Goal: Task Accomplishment & Management: Use online tool/utility

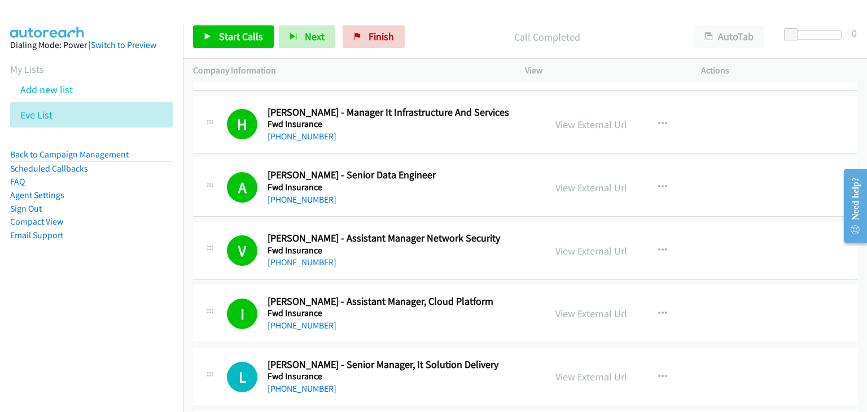
scroll to position [1118, 0]
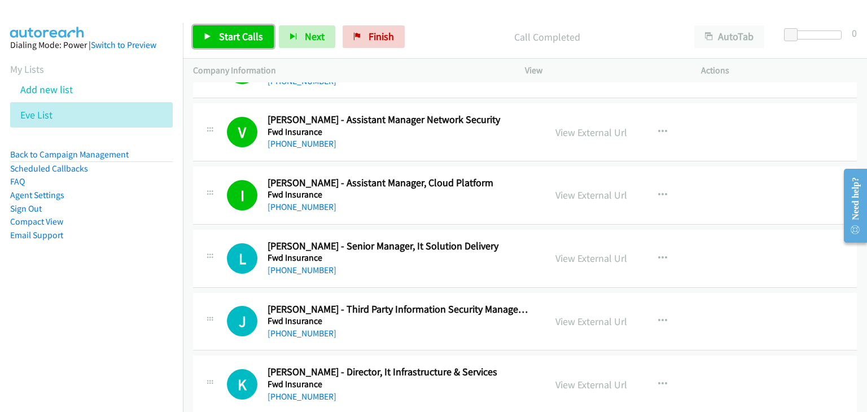
click at [252, 43] on link "Start Calls" at bounding box center [233, 36] width 81 height 23
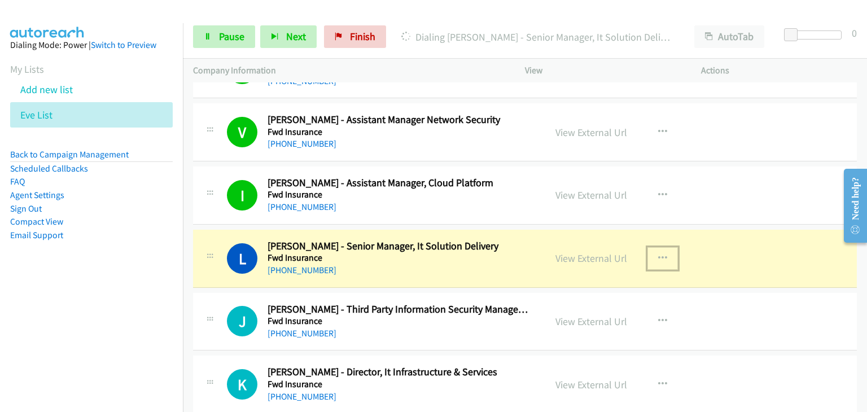
click at [658, 254] on icon "button" at bounding box center [662, 258] width 9 height 9
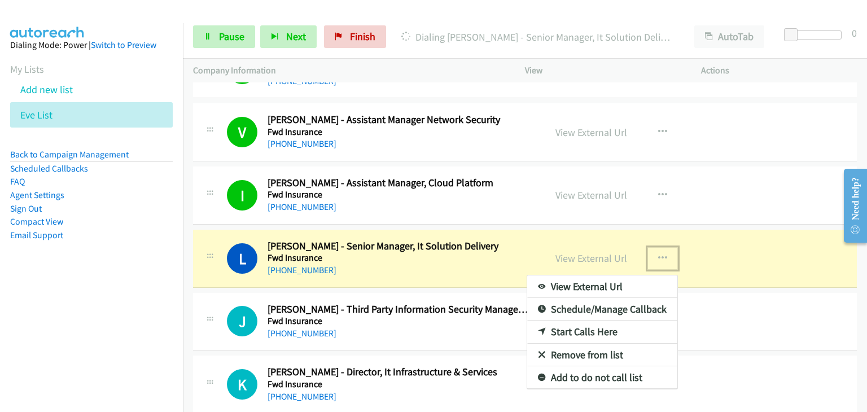
click at [612, 282] on link "View External Url" at bounding box center [602, 287] width 150 height 23
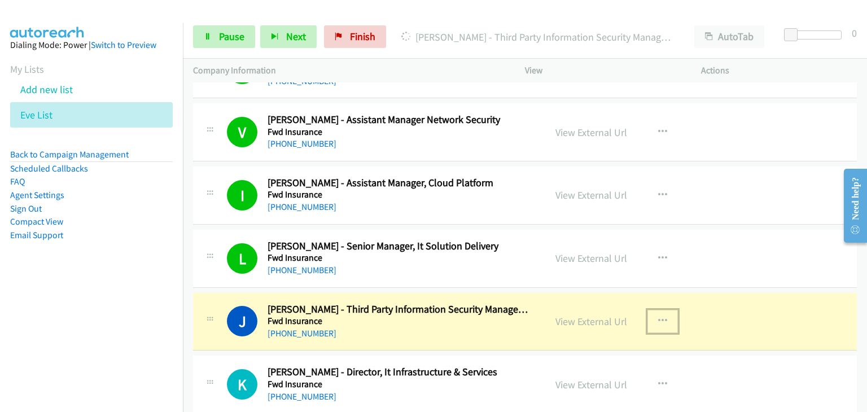
click at [658, 317] on icon "button" at bounding box center [662, 321] width 9 height 9
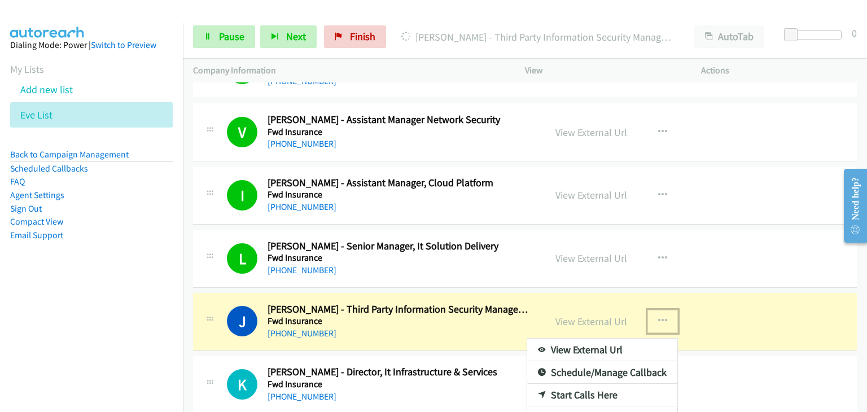
click at [625, 346] on link "View External Url" at bounding box center [602, 350] width 150 height 23
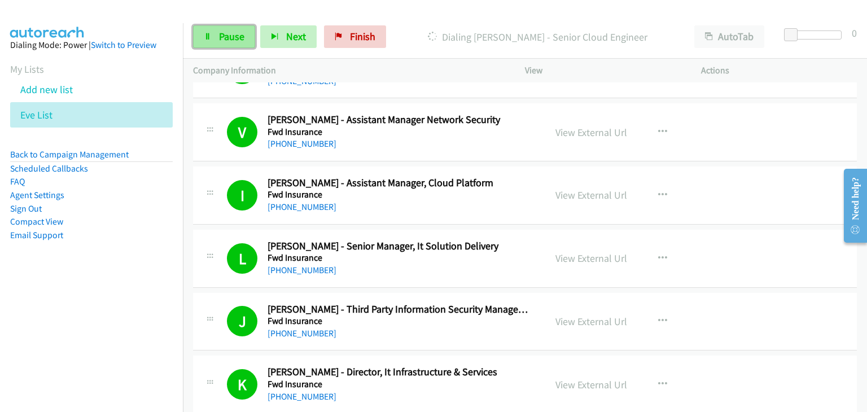
click at [234, 38] on span "Pause" at bounding box center [231, 36] width 25 height 13
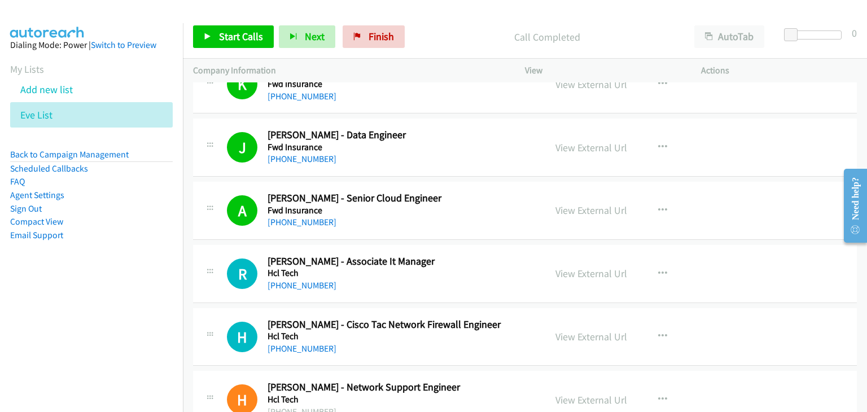
scroll to position [1525, 0]
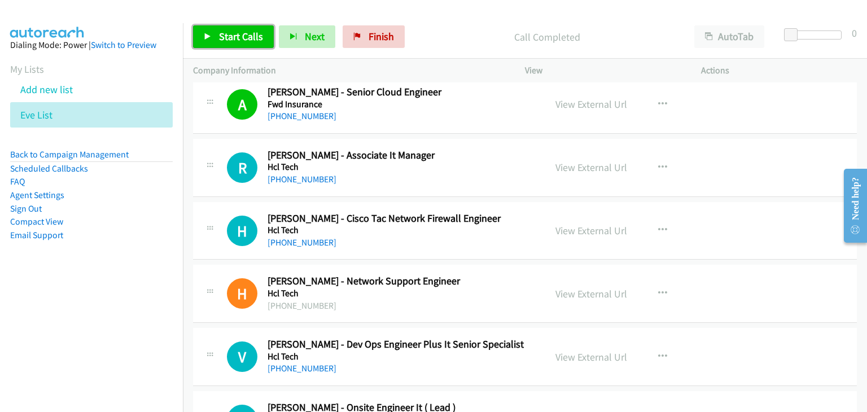
click at [226, 40] on span "Start Calls" at bounding box center [241, 36] width 44 height 13
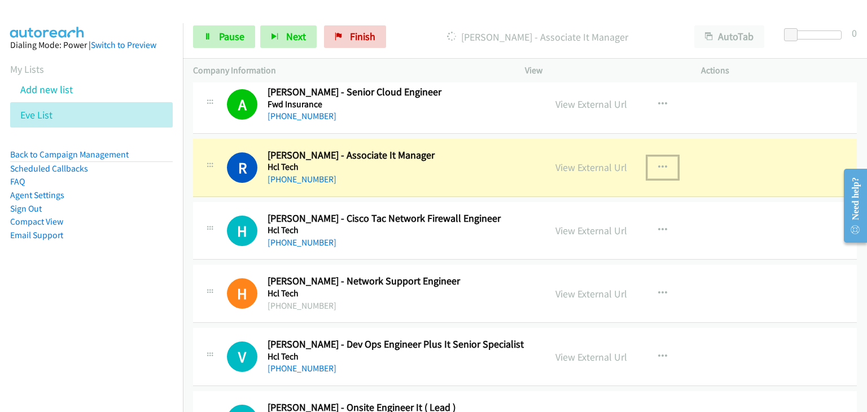
click at [658, 163] on icon "button" at bounding box center [662, 167] width 9 height 9
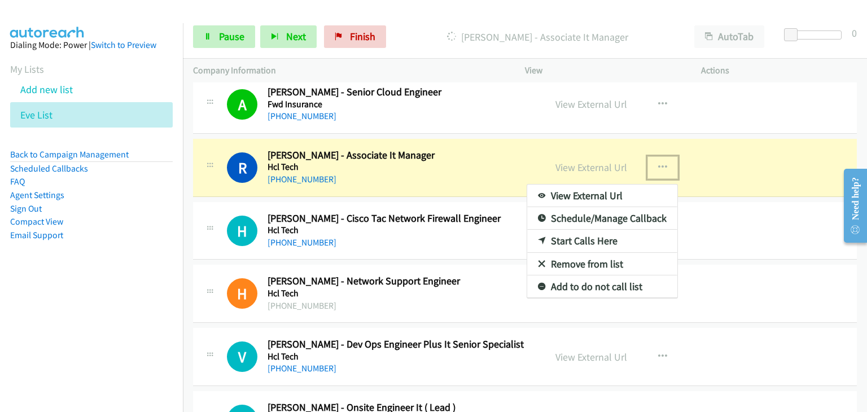
click at [626, 190] on link "View External Url" at bounding box center [602, 196] width 150 height 23
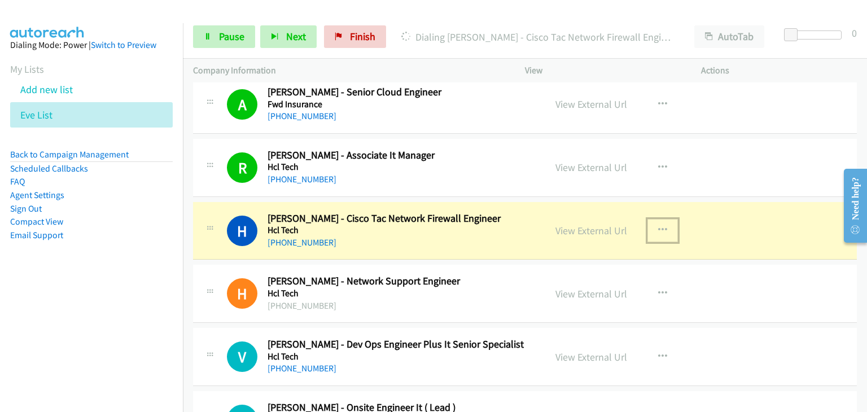
click at [660, 226] on icon "button" at bounding box center [662, 230] width 9 height 9
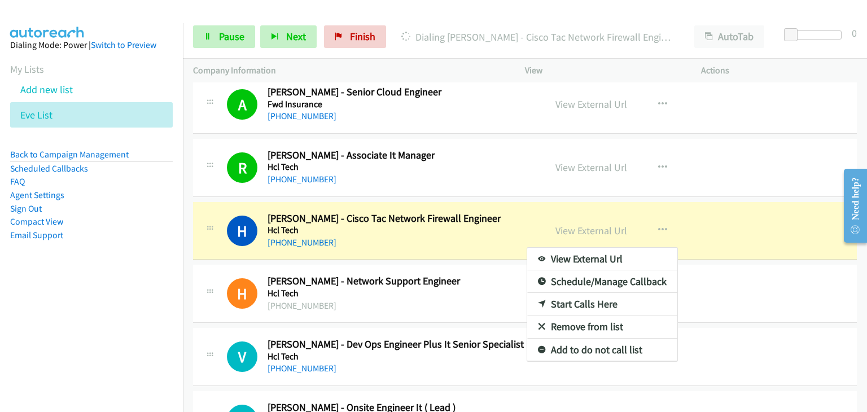
click at [154, 303] on nav "Dialing Mode: Power | Switch to Preview My Lists Add new list Eve List Back to …" at bounding box center [92, 229] width 184 height 412
click at [659, 228] on div at bounding box center [433, 206] width 867 height 412
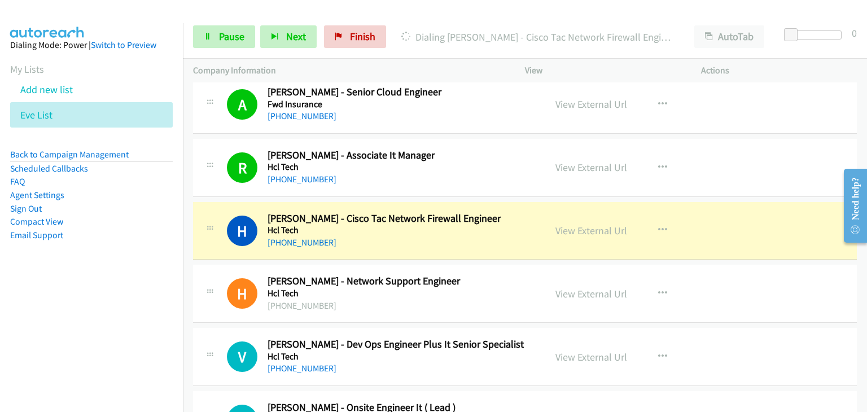
scroll to position [1581, 0]
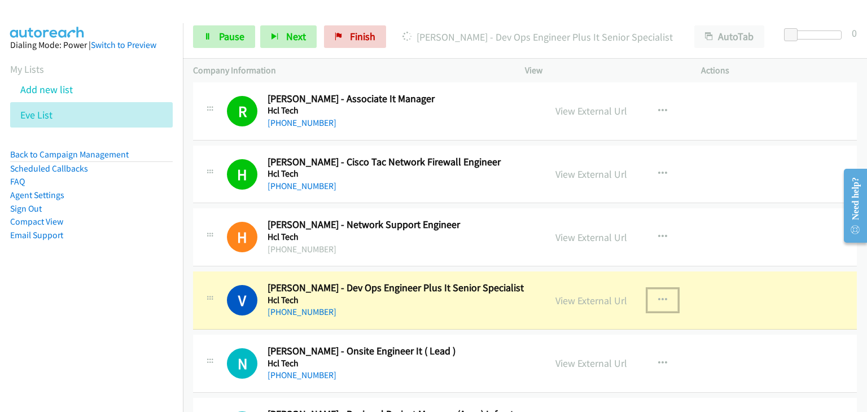
click at [658, 298] on icon "button" at bounding box center [662, 300] width 9 height 9
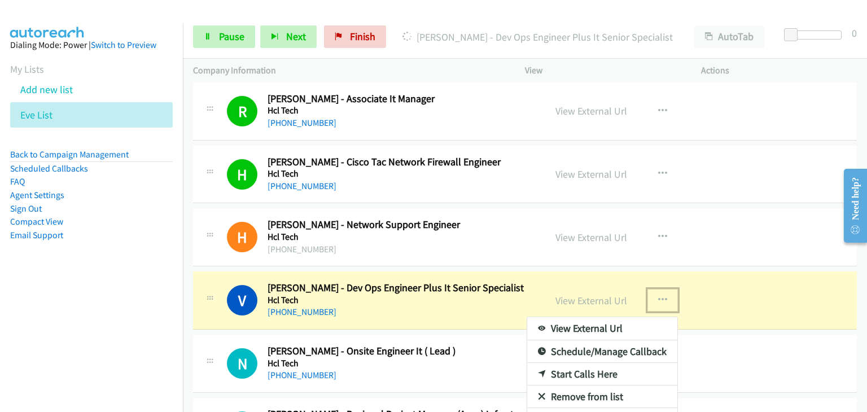
click at [629, 326] on link "View External Url" at bounding box center [602, 328] width 150 height 23
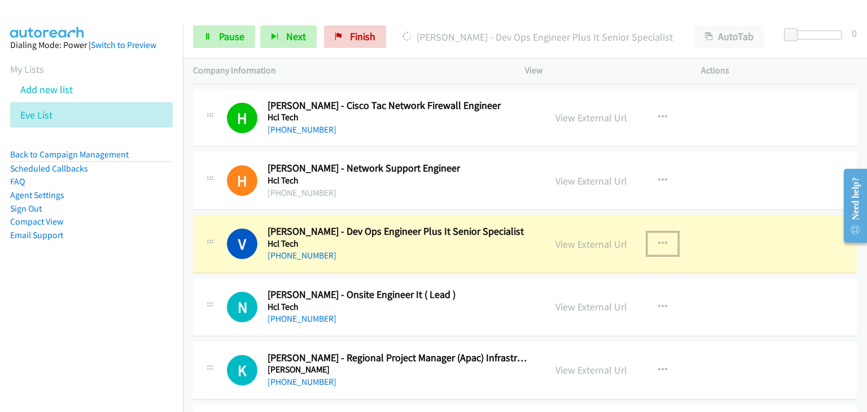
scroll to position [1694, 0]
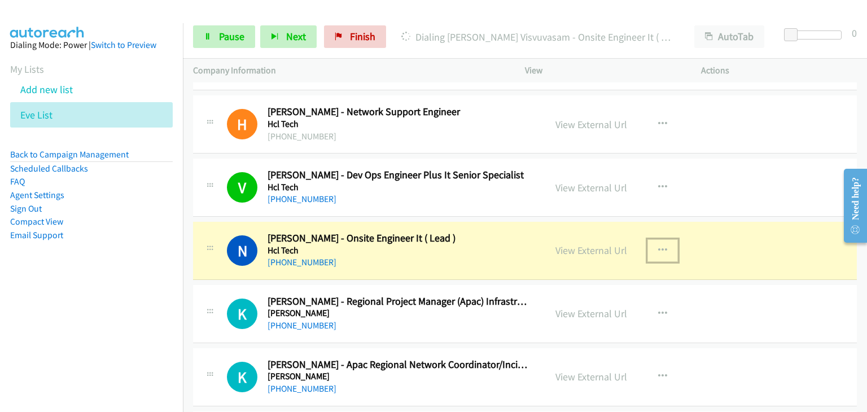
click at [658, 246] on icon "button" at bounding box center [662, 250] width 9 height 9
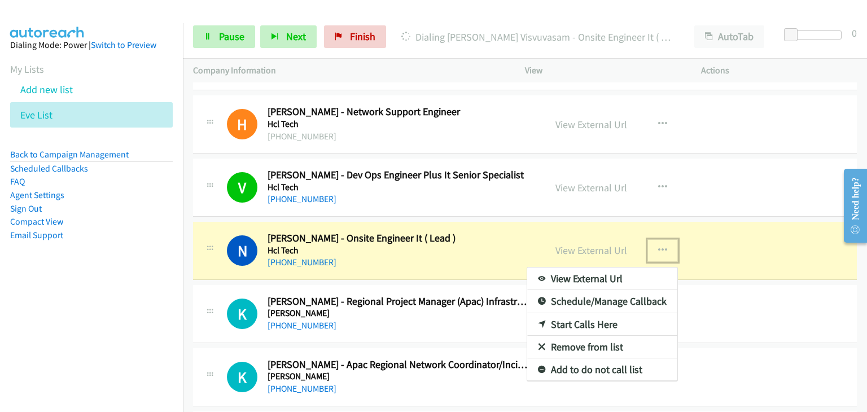
click at [599, 276] on link "View External Url" at bounding box center [602, 279] width 150 height 23
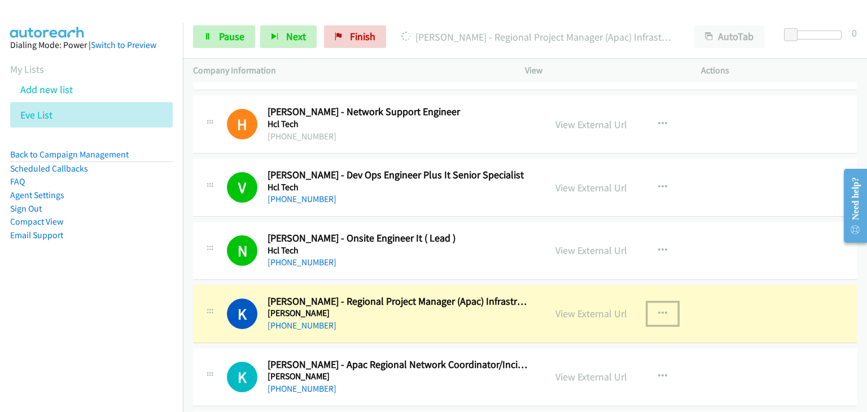
click at [660, 311] on icon "button" at bounding box center [662, 313] width 9 height 9
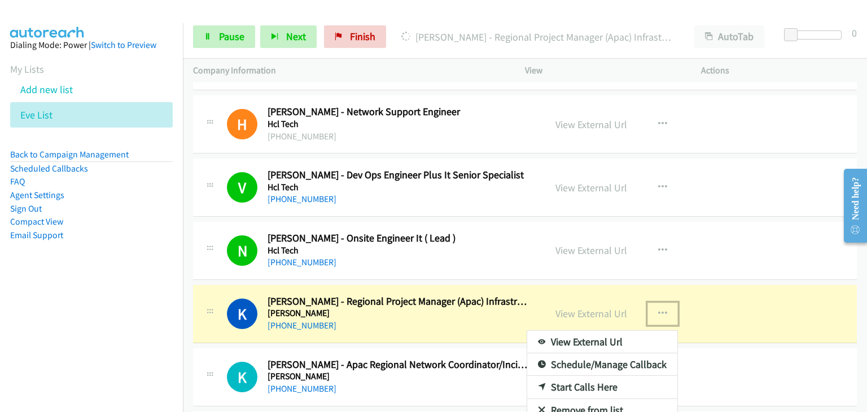
click at [634, 337] on link "View External Url" at bounding box center [602, 342] width 150 height 23
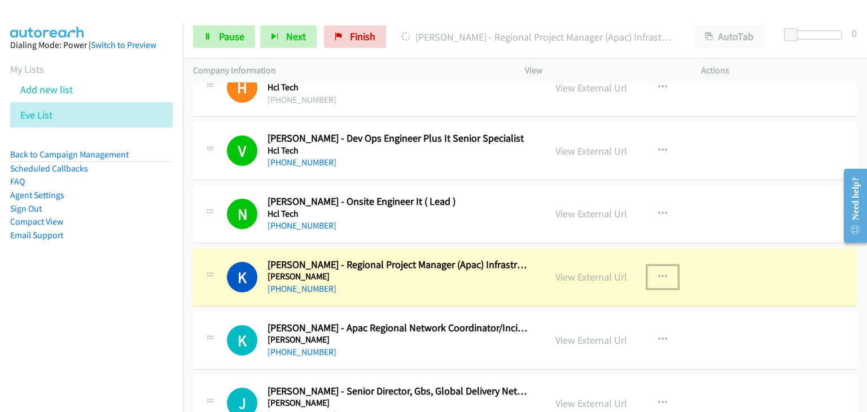
scroll to position [1750, 0]
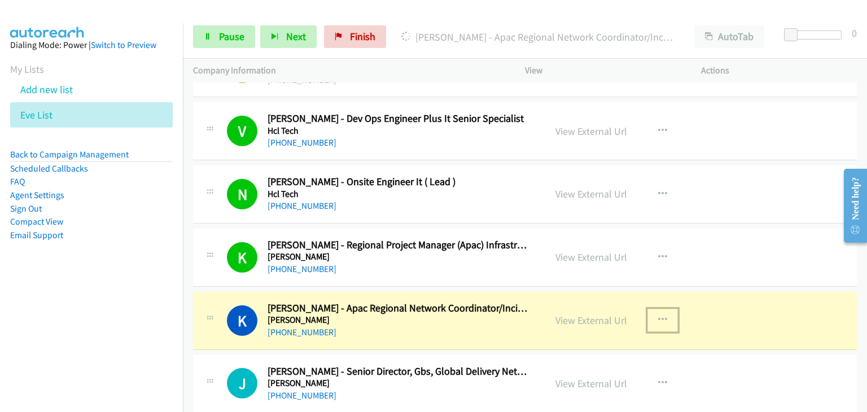
click at [661, 316] on icon "button" at bounding box center [662, 320] width 9 height 9
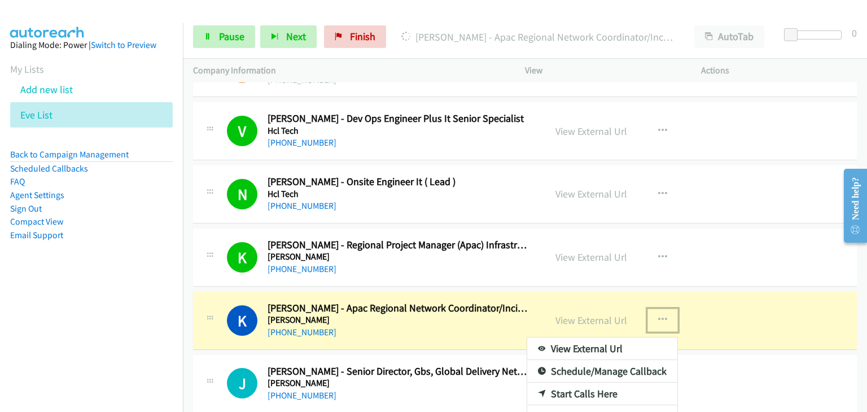
click at [623, 347] on link "View External Url" at bounding box center [602, 349] width 150 height 23
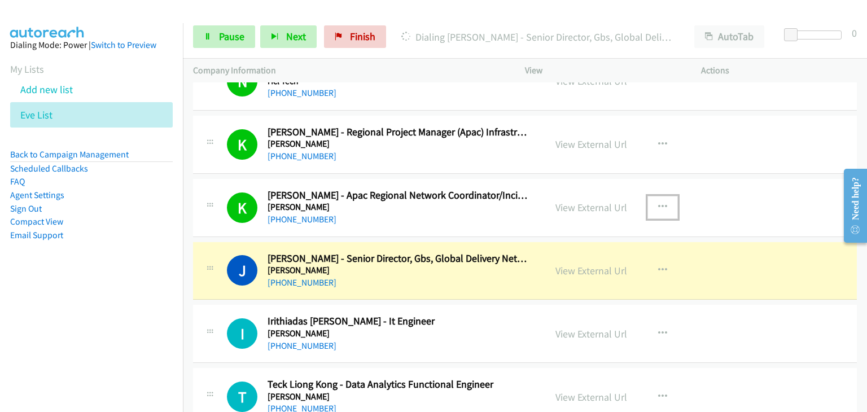
scroll to position [1920, 0]
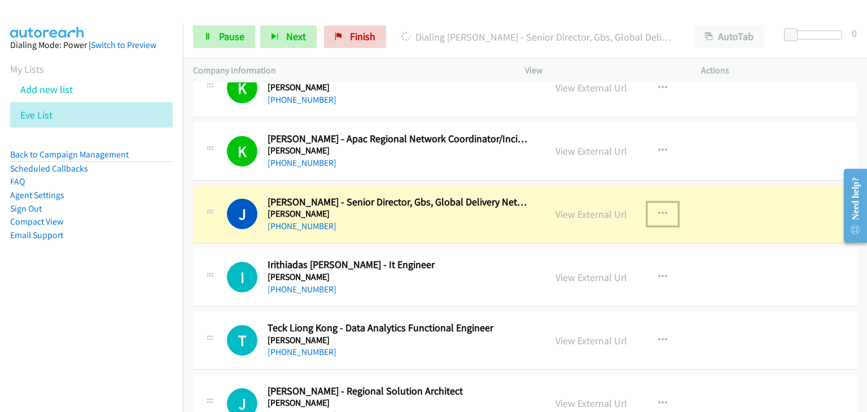
click at [658, 213] on icon "button" at bounding box center [662, 213] width 9 height 9
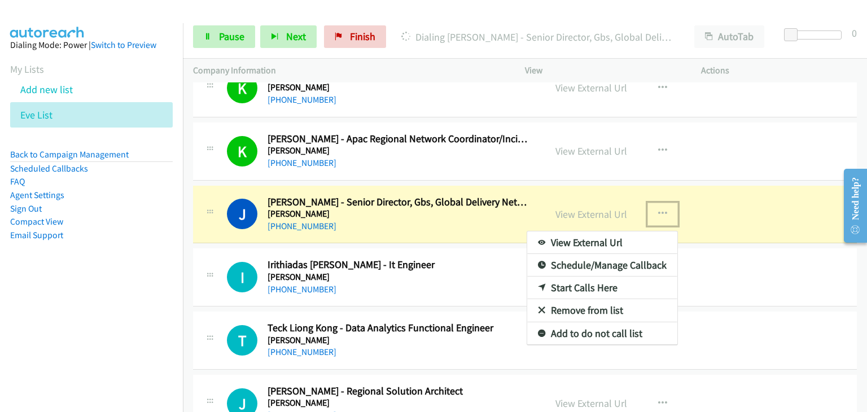
click at [625, 239] on link "View External Url" at bounding box center [602, 243] width 150 height 23
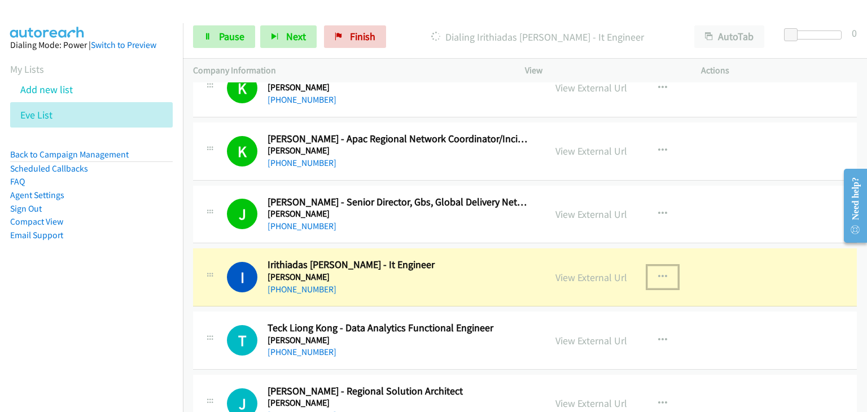
click at [661, 273] on icon "button" at bounding box center [662, 277] width 9 height 9
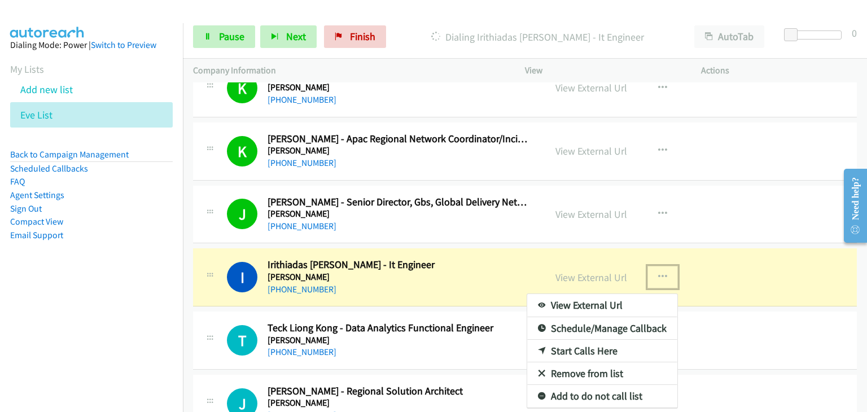
click at [624, 301] on link "View External Url" at bounding box center [602, 305] width 150 height 23
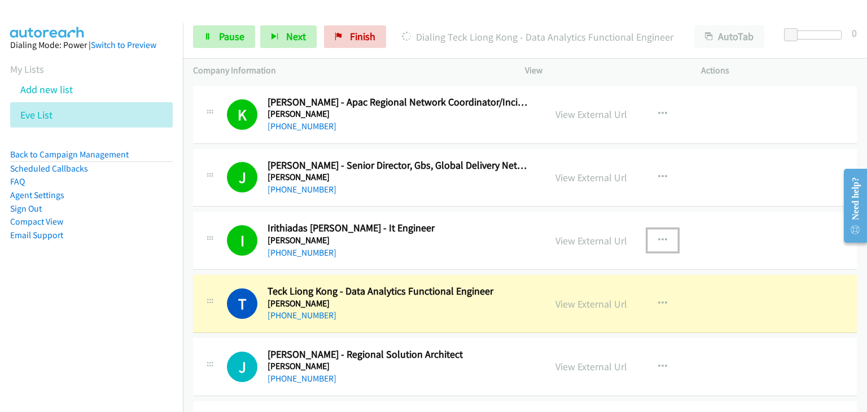
scroll to position [1976, 0]
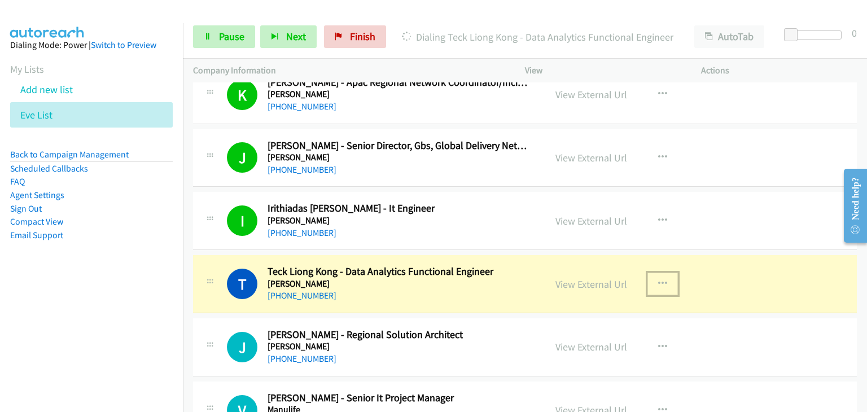
click at [658, 280] on icon "button" at bounding box center [662, 284] width 9 height 9
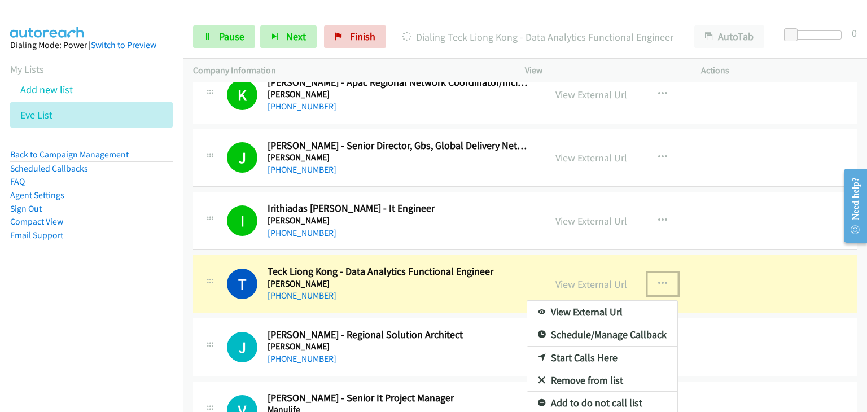
click at [630, 308] on link "View External Url" at bounding box center [602, 312] width 150 height 23
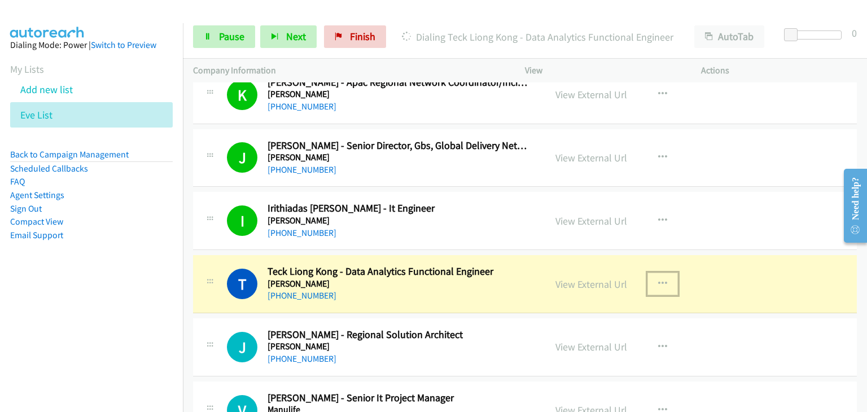
click at [662, 280] on icon "button" at bounding box center [662, 284] width 9 height 9
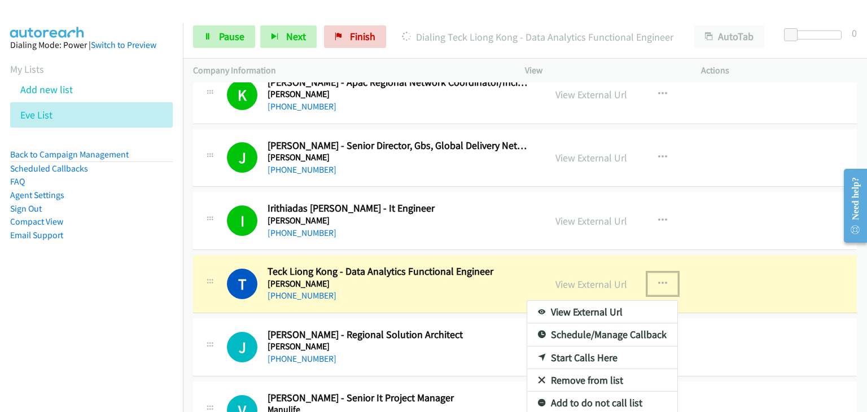
click at [629, 312] on link "View External Url" at bounding box center [602, 312] width 150 height 23
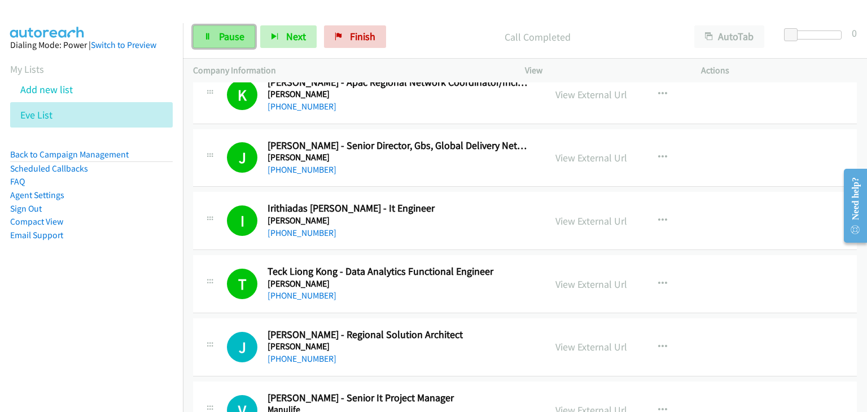
click at [233, 35] on span "Pause" at bounding box center [231, 36] width 25 height 13
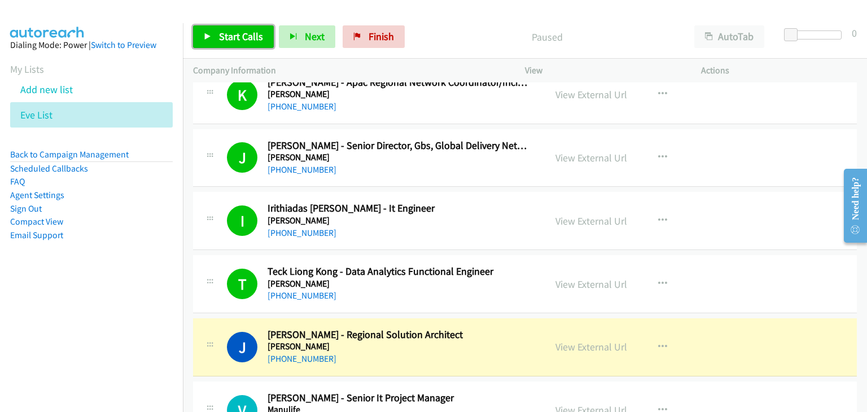
click at [239, 41] on span "Start Calls" at bounding box center [241, 36] width 44 height 13
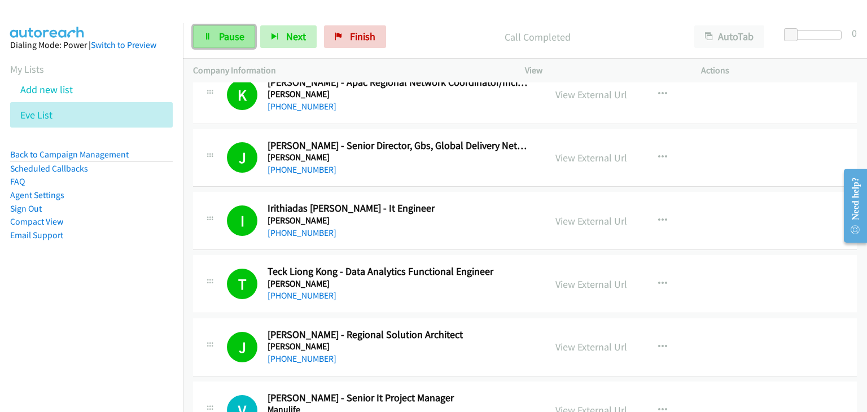
click at [229, 34] on span "Pause" at bounding box center [231, 36] width 25 height 13
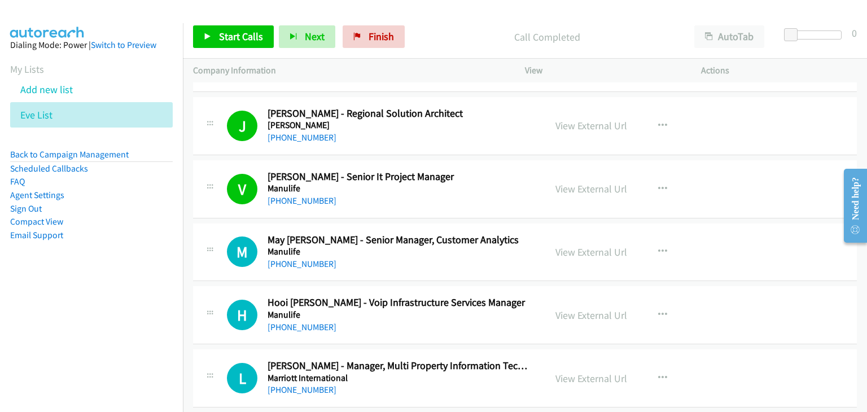
scroll to position [2202, 0]
